Goal: Information Seeking & Learning: Learn about a topic

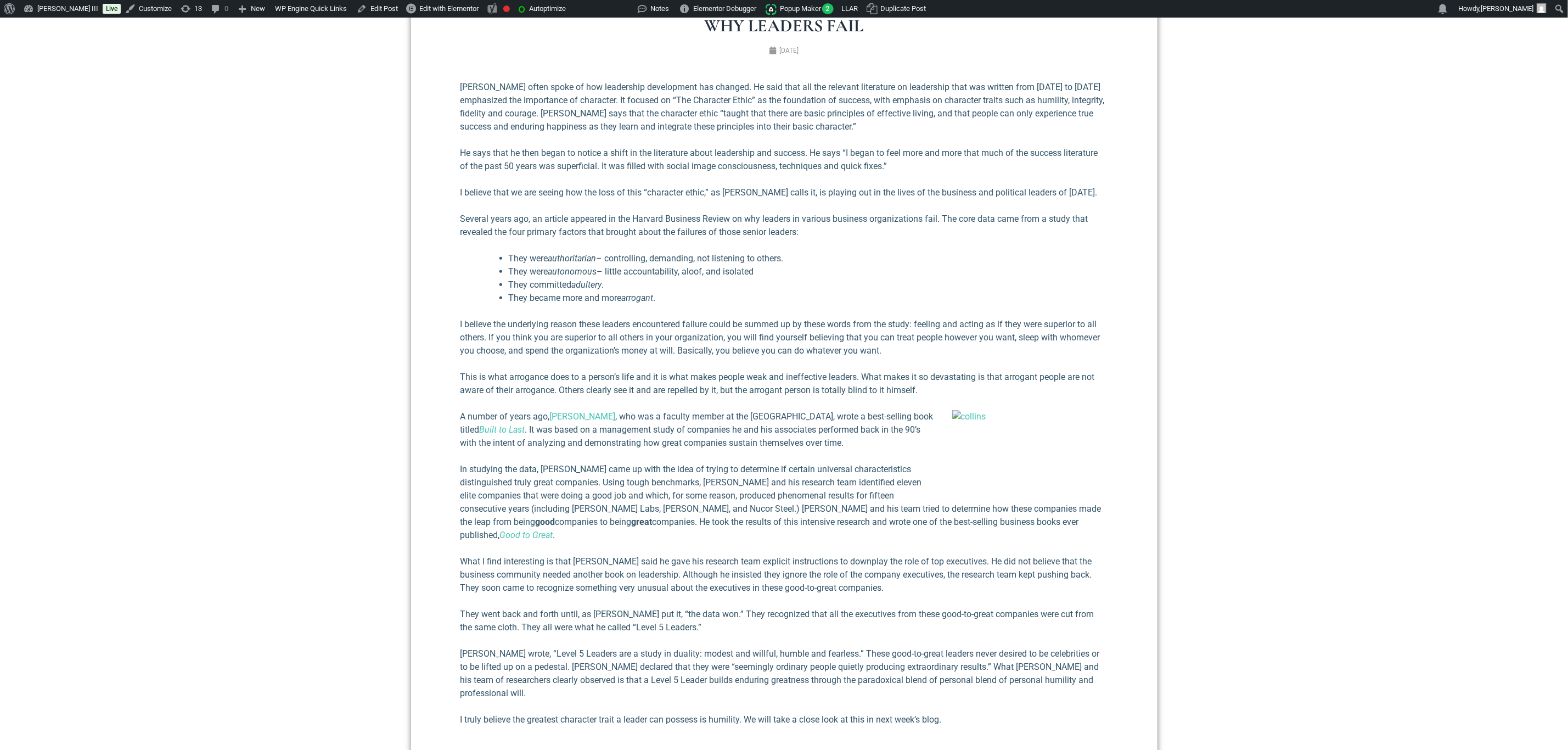
scroll to position [494, 0]
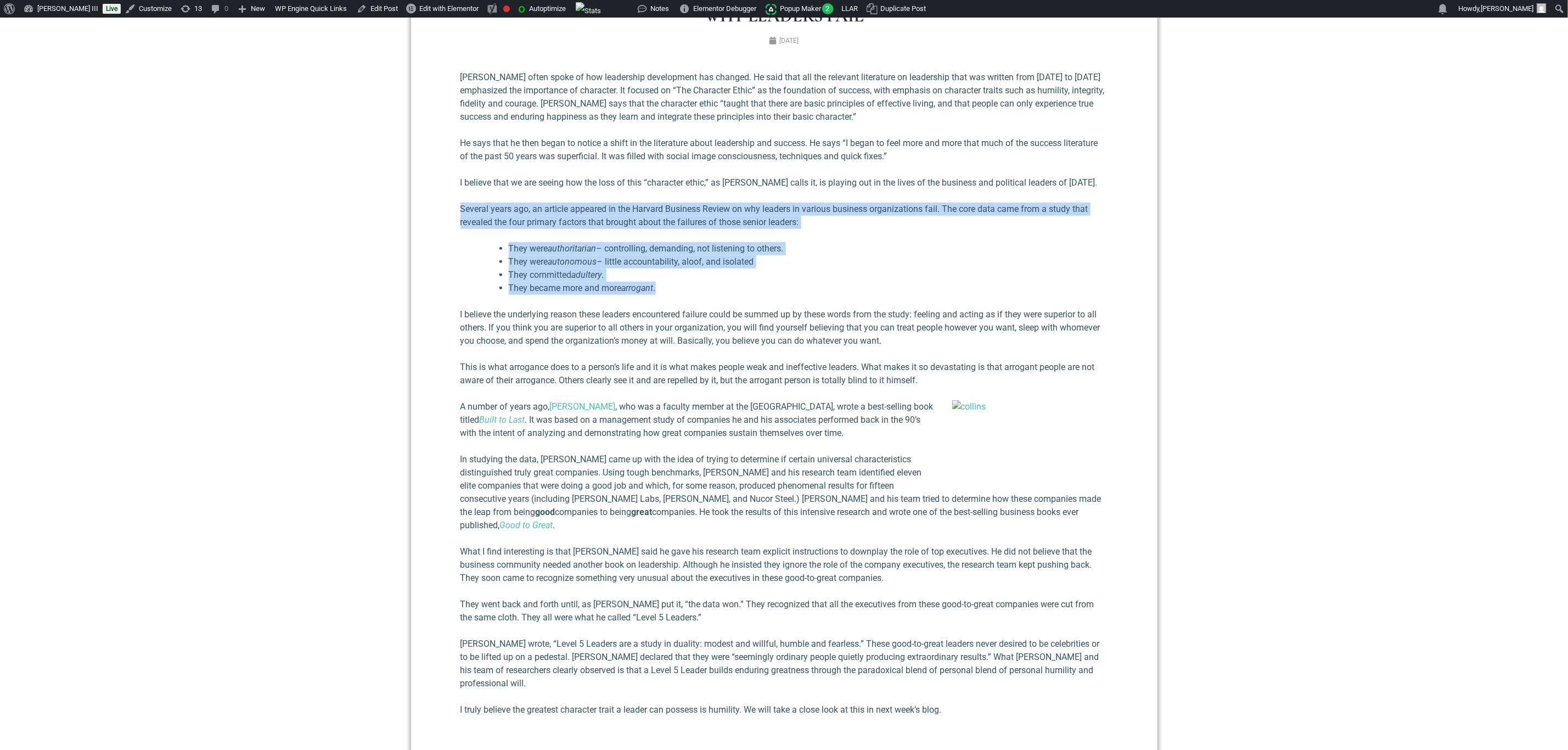
drag, startPoint x: 460, startPoint y: 209, endPoint x: 680, endPoint y: 280, distance: 231.2
click at [680, 280] on div "[PERSON_NAME] often spoke of how leadership development has changed. He said th…" at bounding box center [784, 501] width 648 height 862
copy div "Several years ago, an article appeared in the Harvard Business Review on why le…"
